Goal: Find contact information: Find contact information

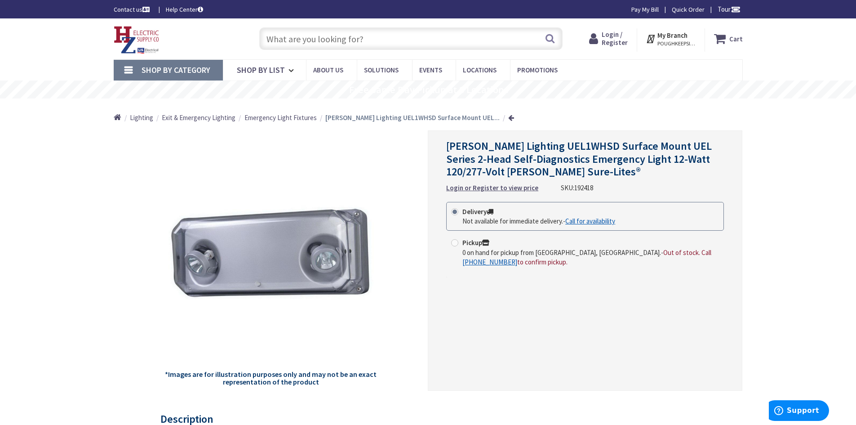
click at [594, 220] on link "Call for availability" at bounding box center [590, 220] width 50 height 9
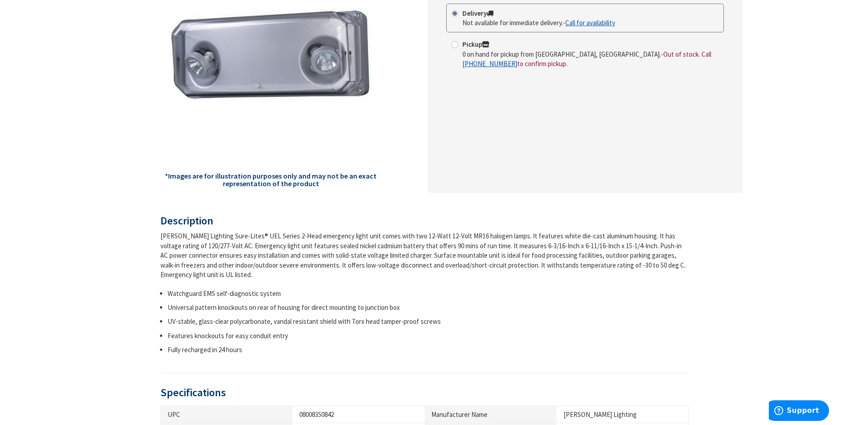
scroll to position [225, 0]
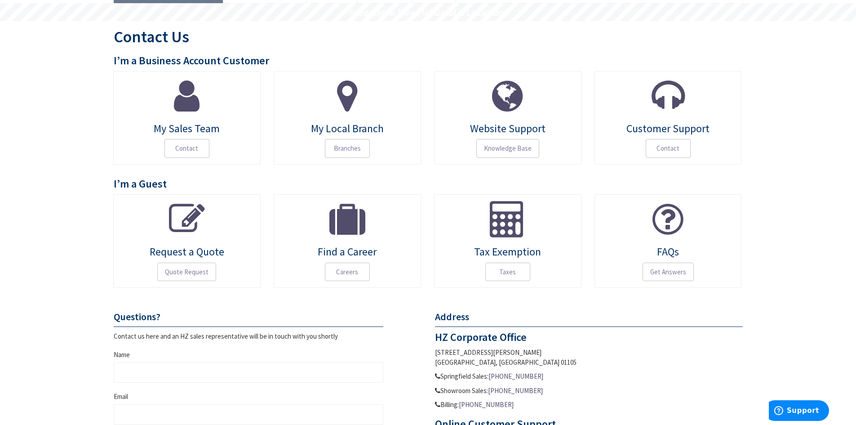
scroll to position [90, 0]
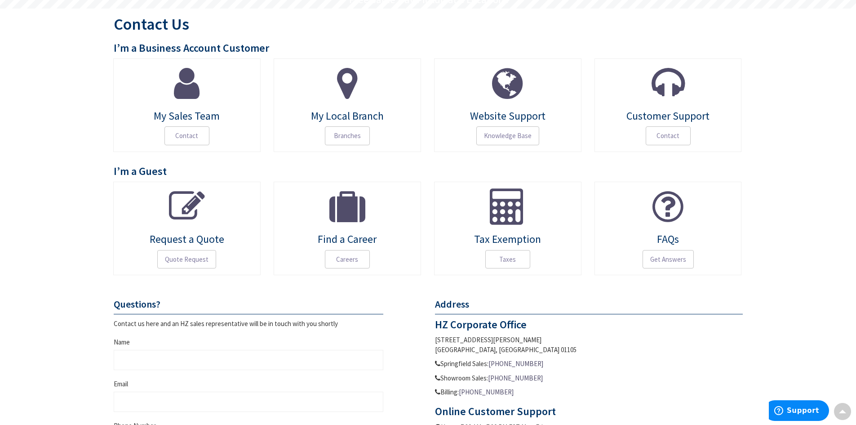
click at [188, 210] on icon at bounding box center [187, 206] width 36 height 36
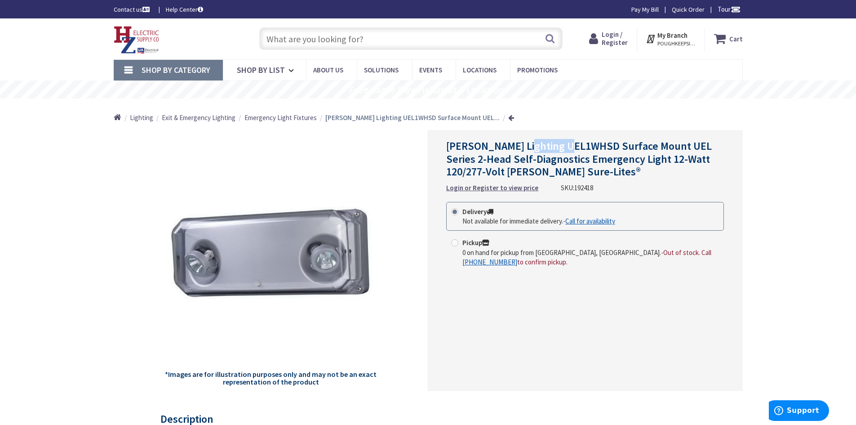
drag, startPoint x: 574, startPoint y: 147, endPoint x: 524, endPoint y: 145, distance: 49.9
click at [524, 145] on span "[PERSON_NAME] Lighting UEL1WHSD Surface Mount UEL Series 2-Head Self-Diagnostic…" at bounding box center [579, 159] width 266 height 40
copy span "UEL1WHSD"
